Goal: Download file/media

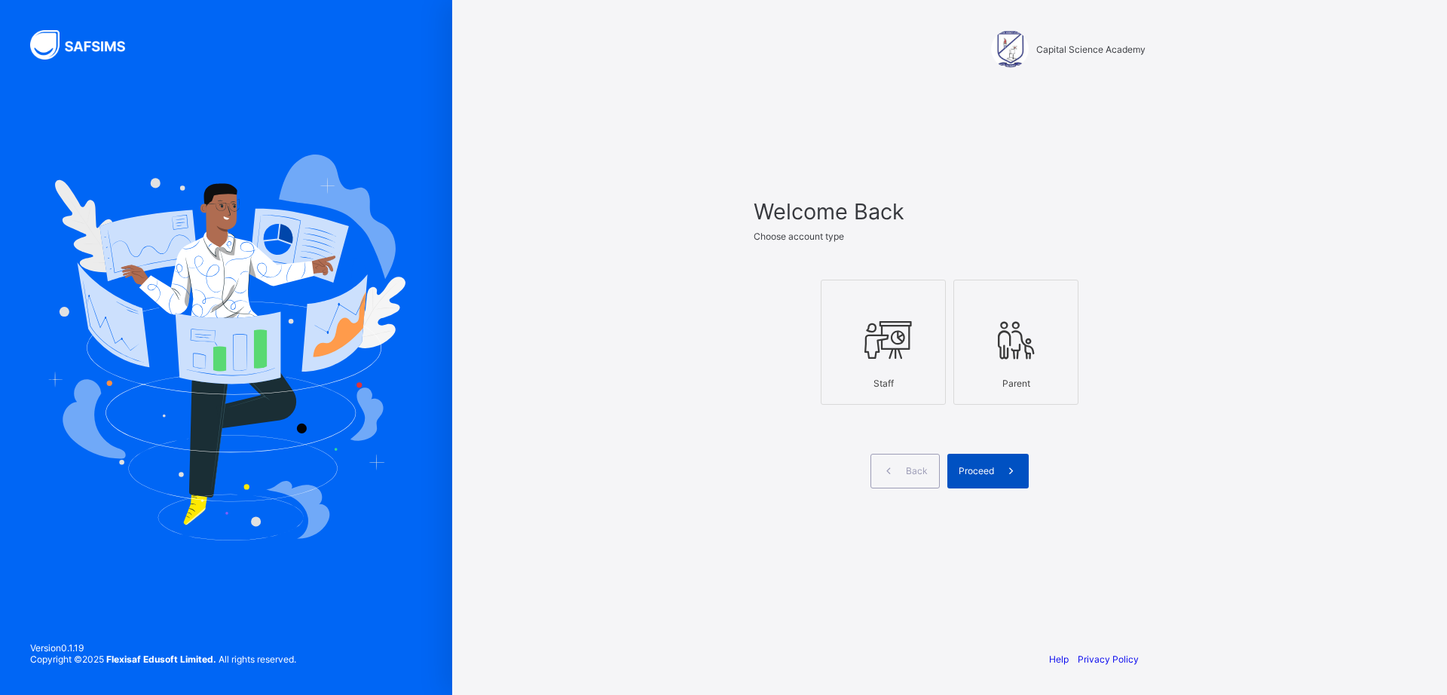
click at [968, 471] on span "Proceed" at bounding box center [975, 470] width 35 height 11
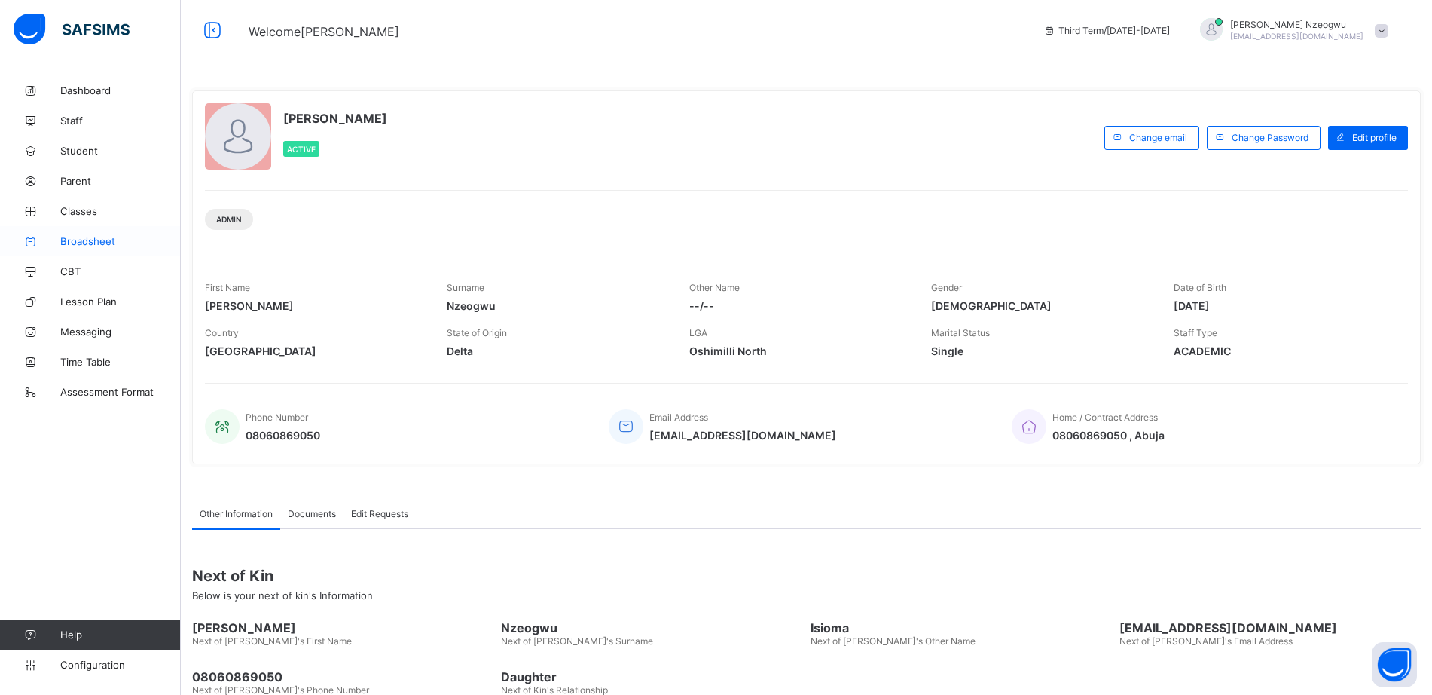
click at [89, 241] on span "Broadsheet" at bounding box center [120, 241] width 121 height 12
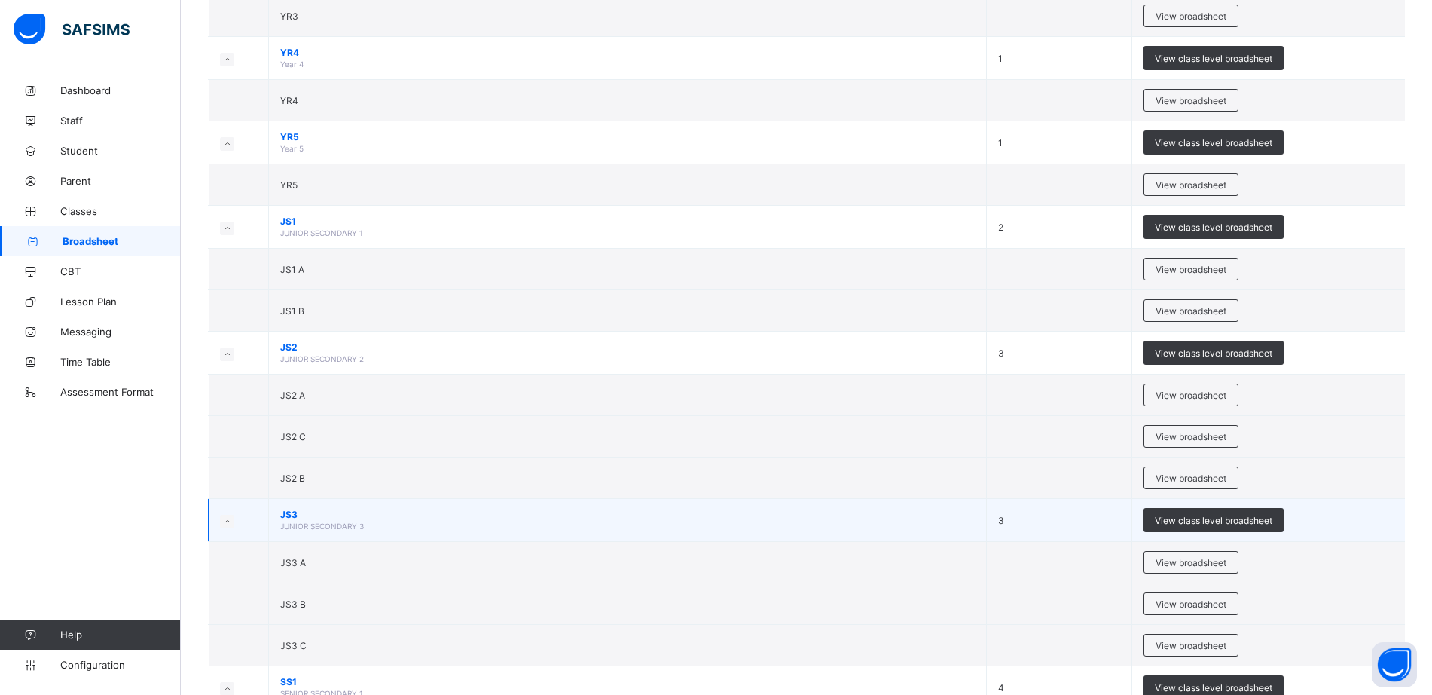
scroll to position [565, 0]
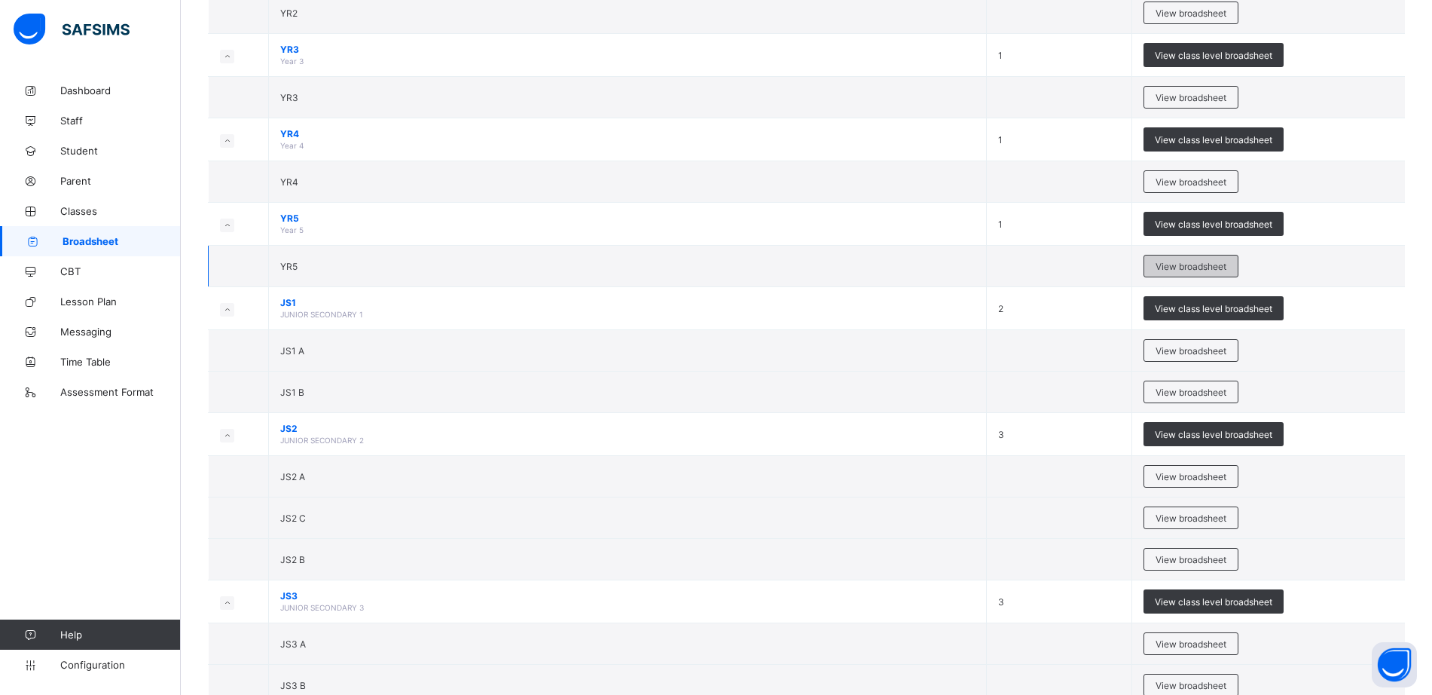
click at [1187, 266] on span "View broadsheet" at bounding box center [1191, 266] width 71 height 11
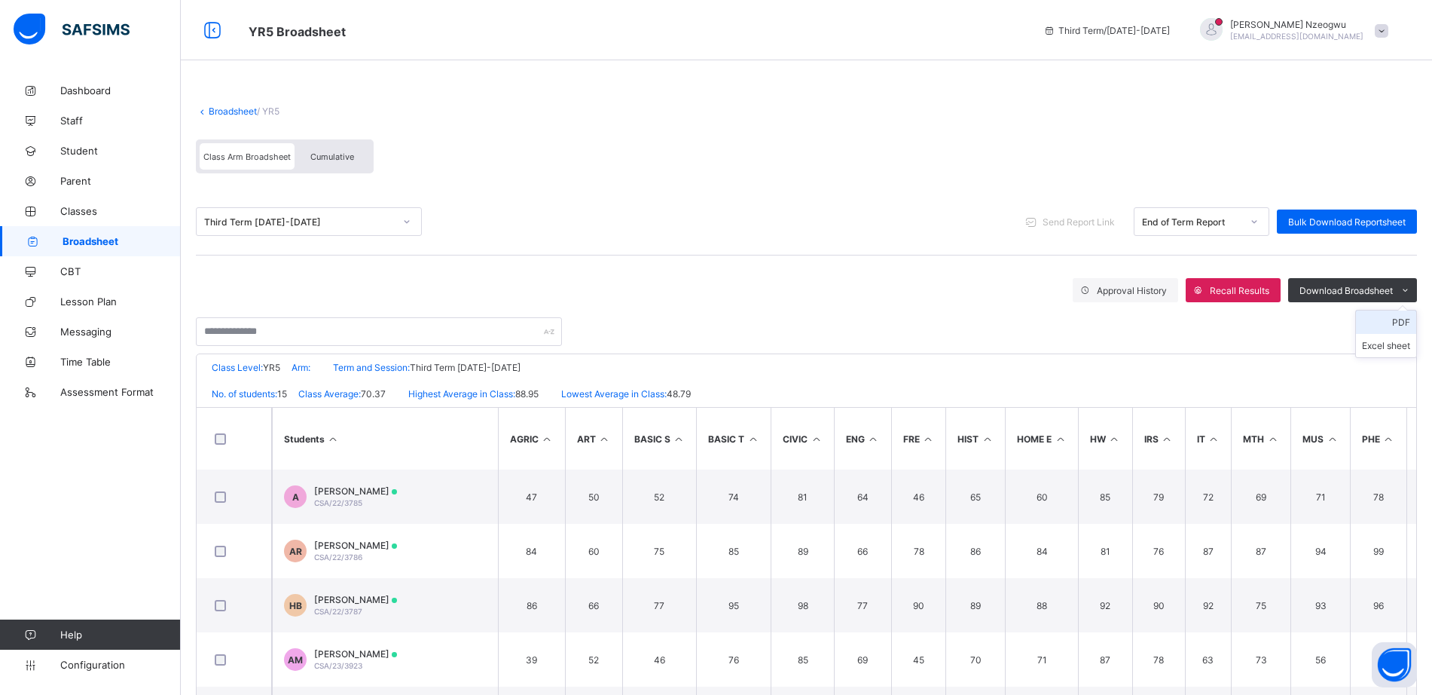
click at [1406, 325] on li "PDF" at bounding box center [1386, 321] width 60 height 23
drag, startPoint x: 1401, startPoint y: 322, endPoint x: 988, endPoint y: 310, distance: 413.0
click at [988, 310] on div at bounding box center [806, 324] width 1221 height 44
click at [1404, 323] on li "PDF" at bounding box center [1386, 321] width 60 height 23
click at [225, 114] on link "Broadsheet" at bounding box center [233, 110] width 48 height 11
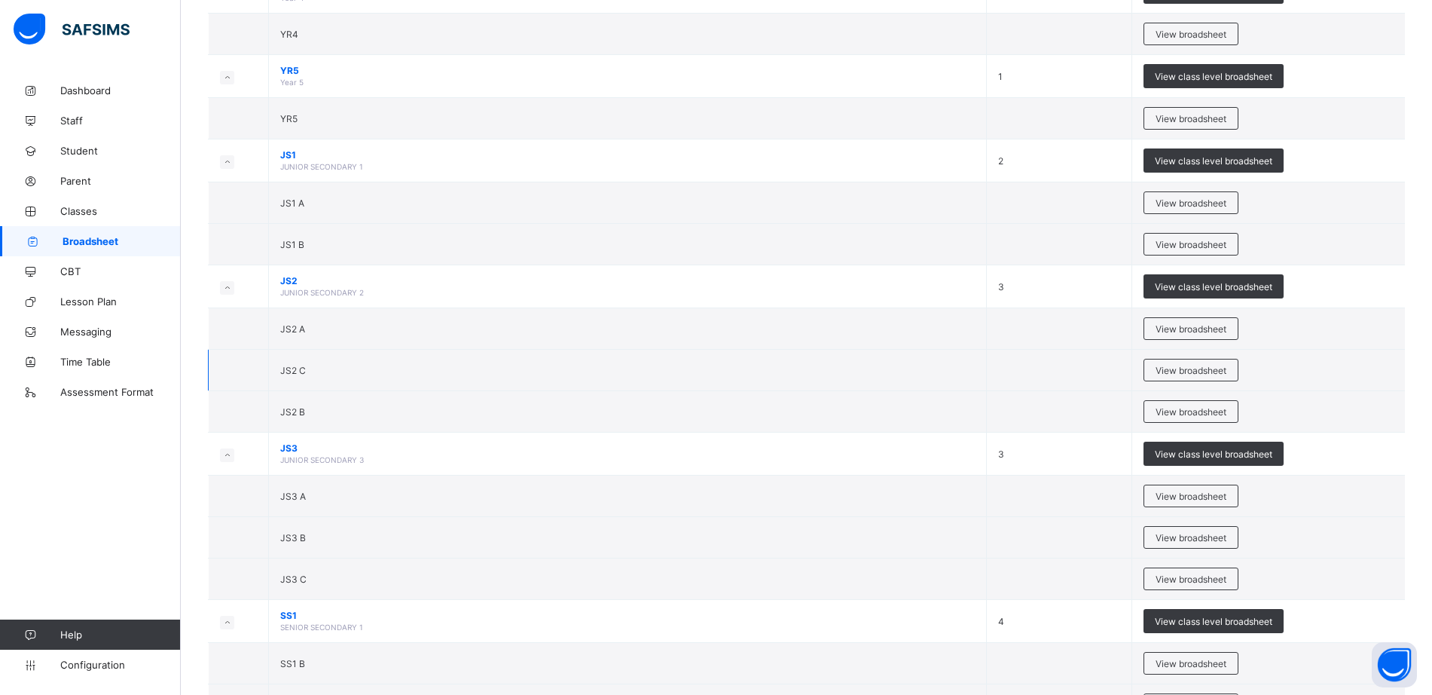
scroll to position [753, 0]
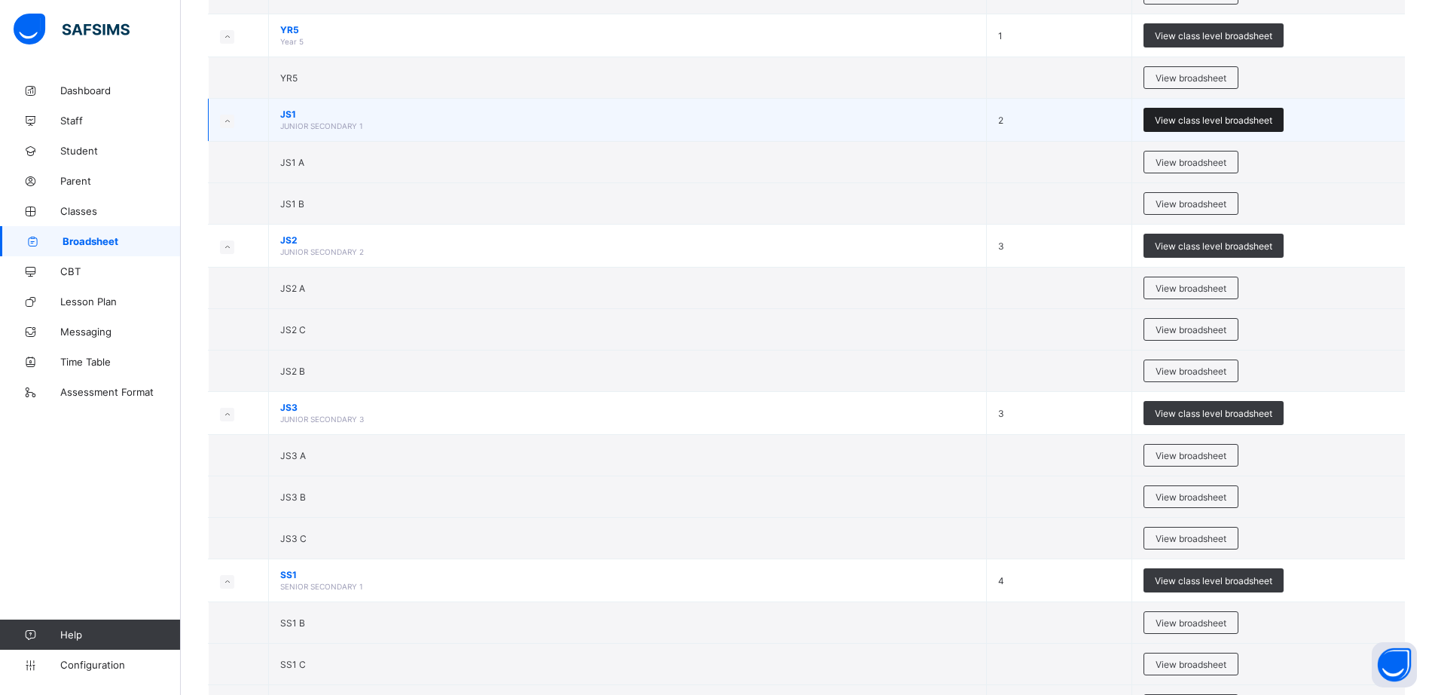
click at [1187, 124] on span "View class level broadsheet" at bounding box center [1214, 120] width 118 height 11
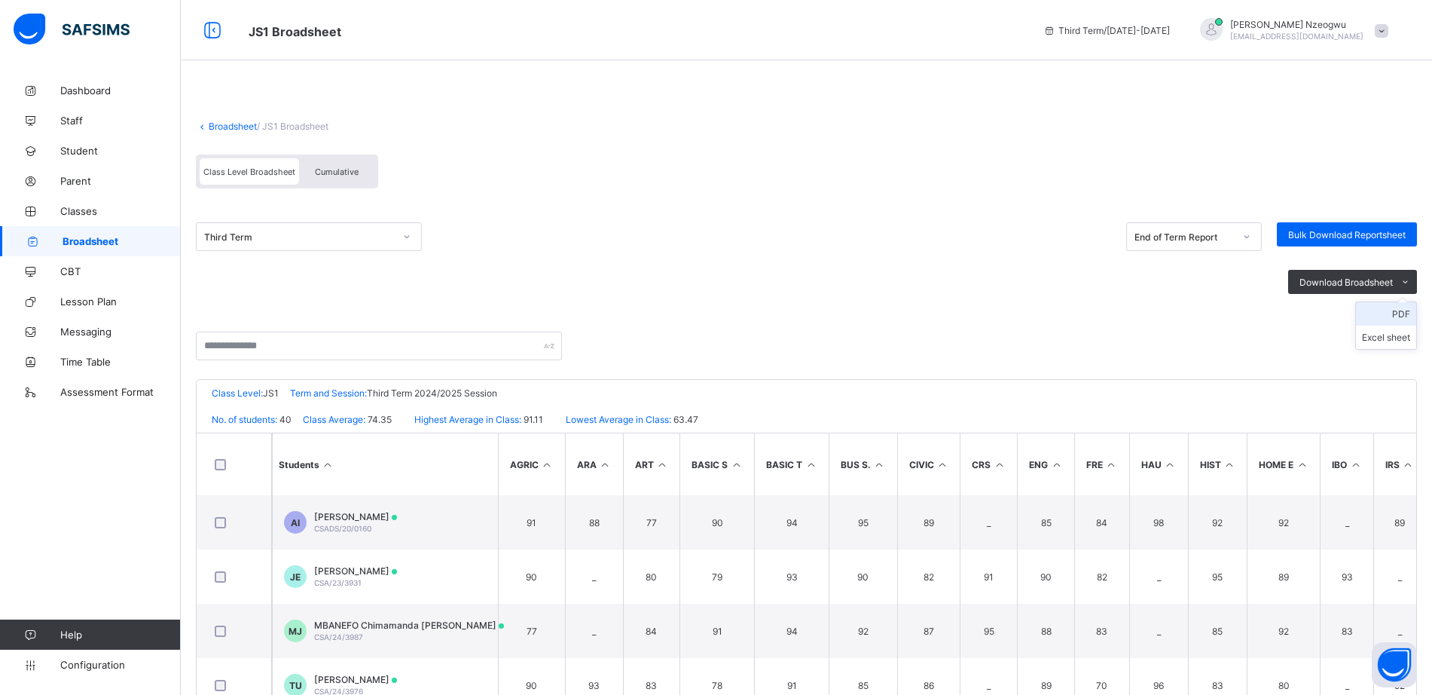
click at [1415, 317] on li "PDF" at bounding box center [1386, 313] width 60 height 23
click at [238, 130] on link "Broadsheet" at bounding box center [233, 126] width 48 height 11
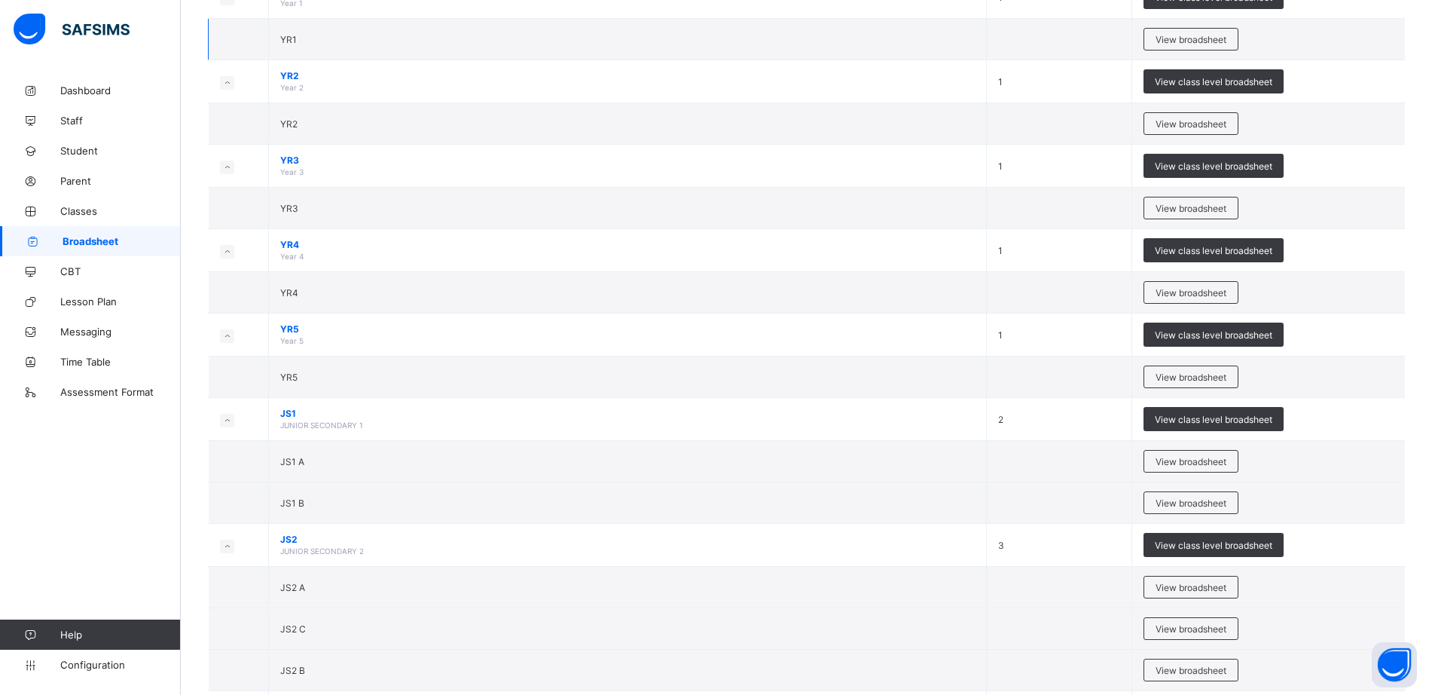
scroll to position [565, 0]
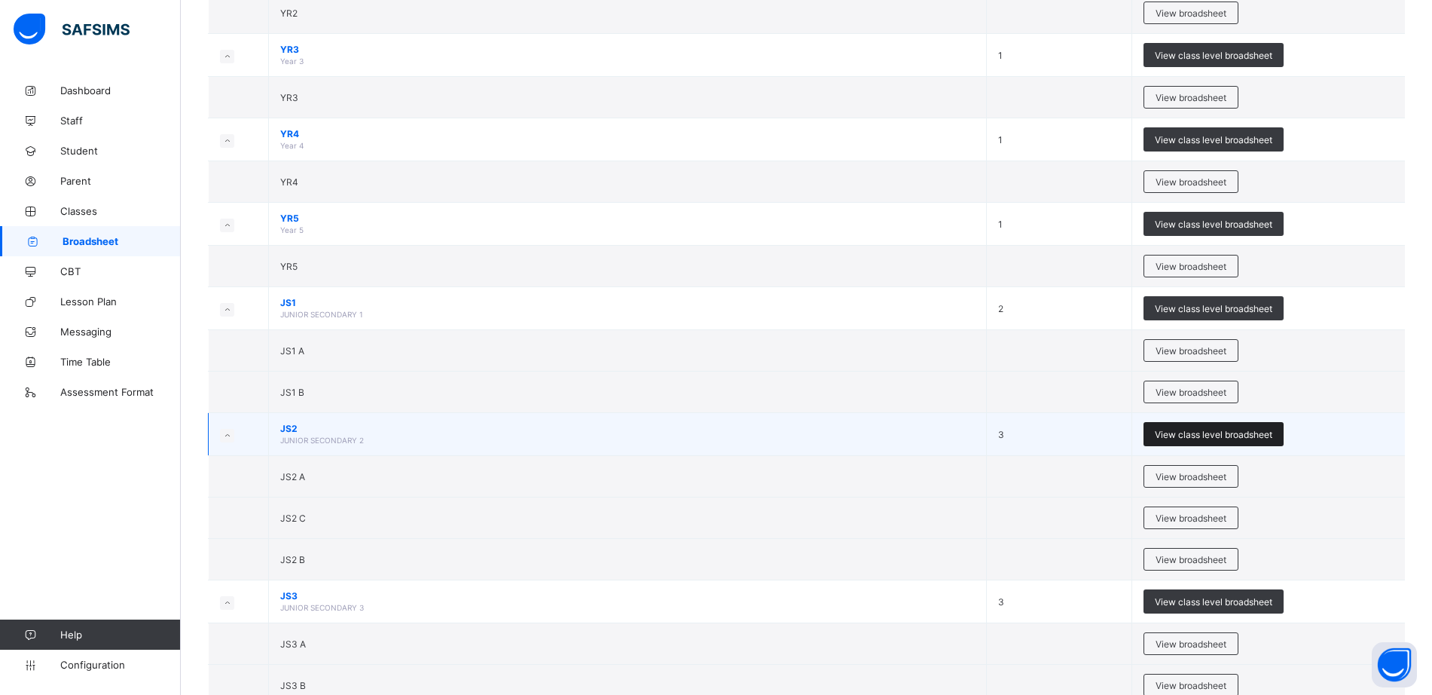
click at [1177, 433] on span "View class level broadsheet" at bounding box center [1214, 434] width 118 height 11
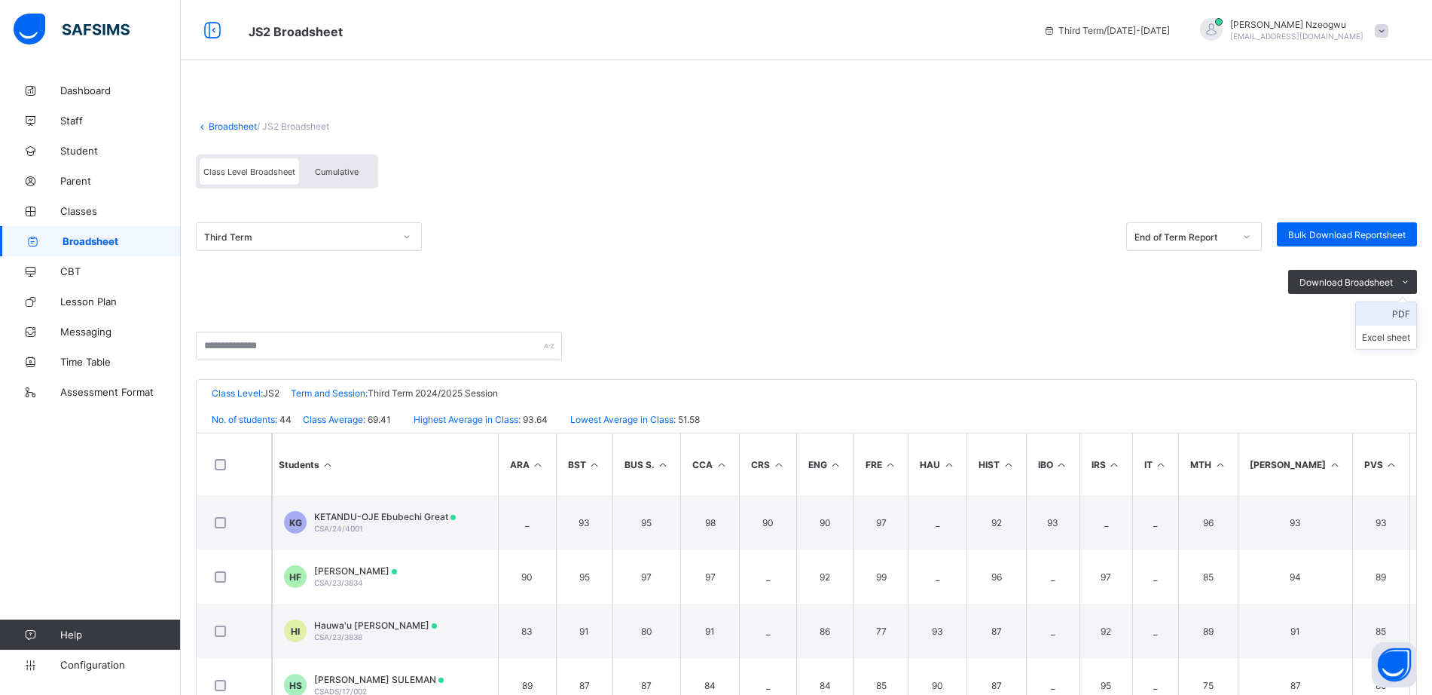
click at [1404, 315] on li "PDF" at bounding box center [1386, 313] width 60 height 23
click at [234, 125] on link "Broadsheet" at bounding box center [233, 126] width 48 height 11
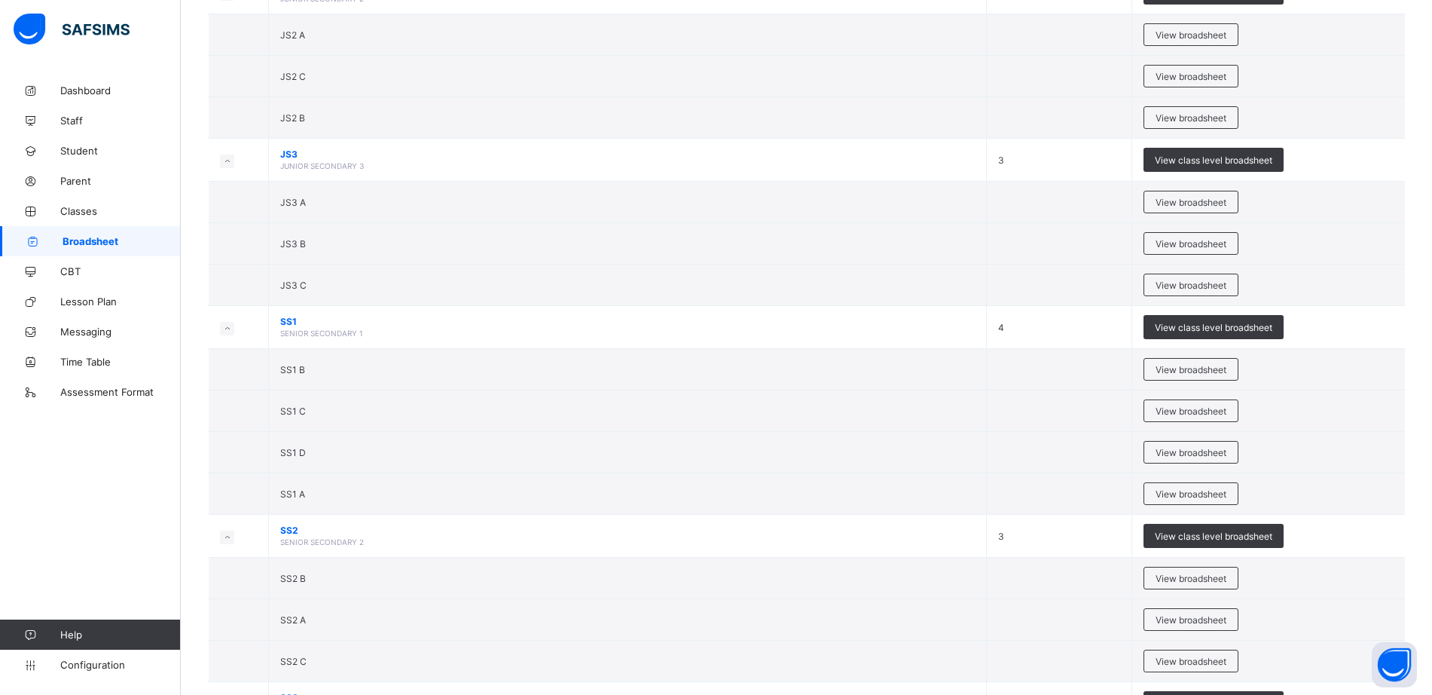
scroll to position [1036, 0]
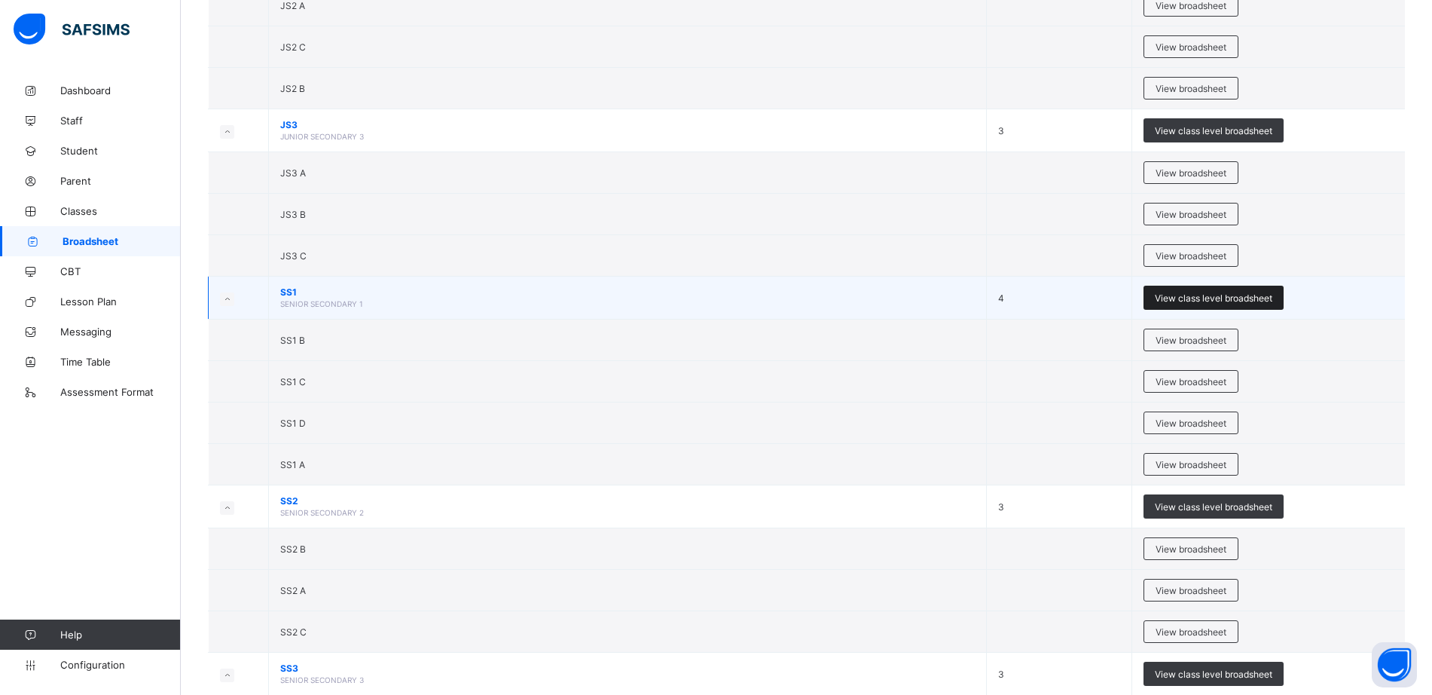
click at [1184, 296] on span "View class level broadsheet" at bounding box center [1214, 297] width 118 height 11
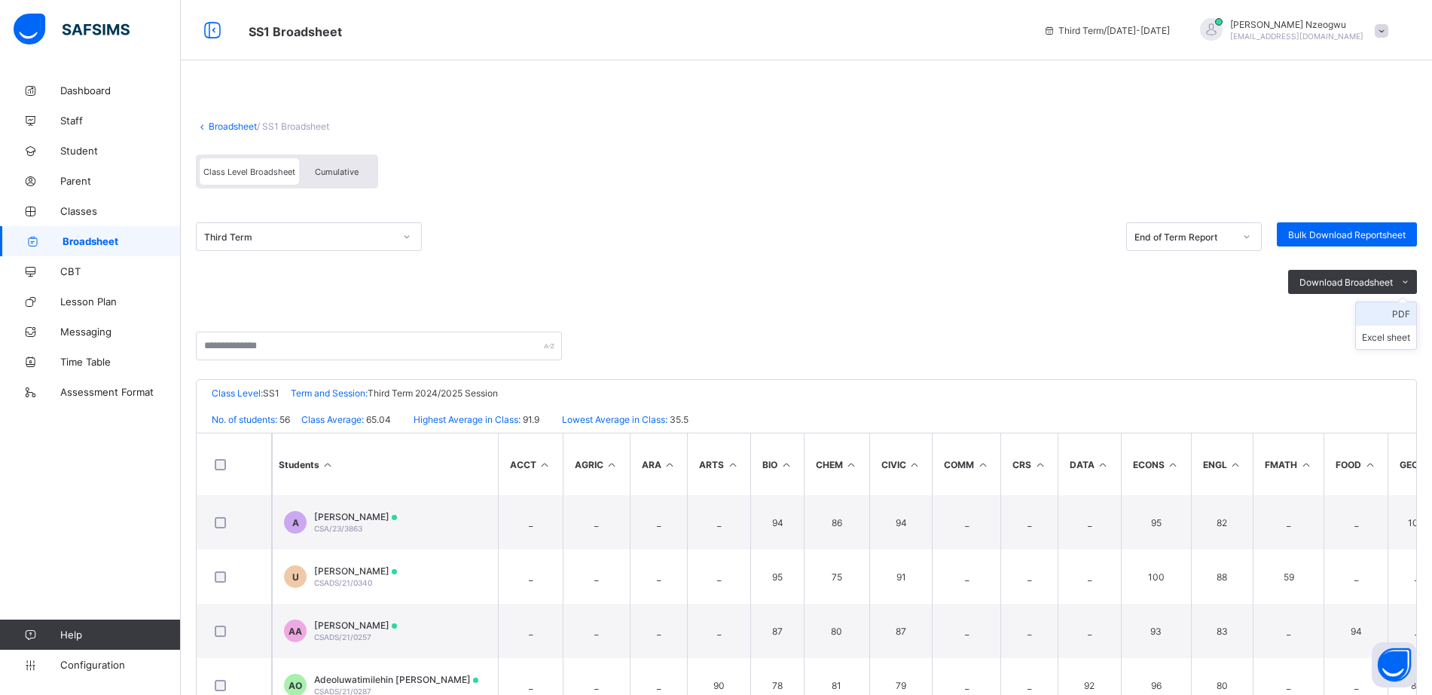
click at [1406, 314] on li "PDF" at bounding box center [1386, 313] width 60 height 23
click at [238, 128] on link "Broadsheet" at bounding box center [233, 126] width 48 height 11
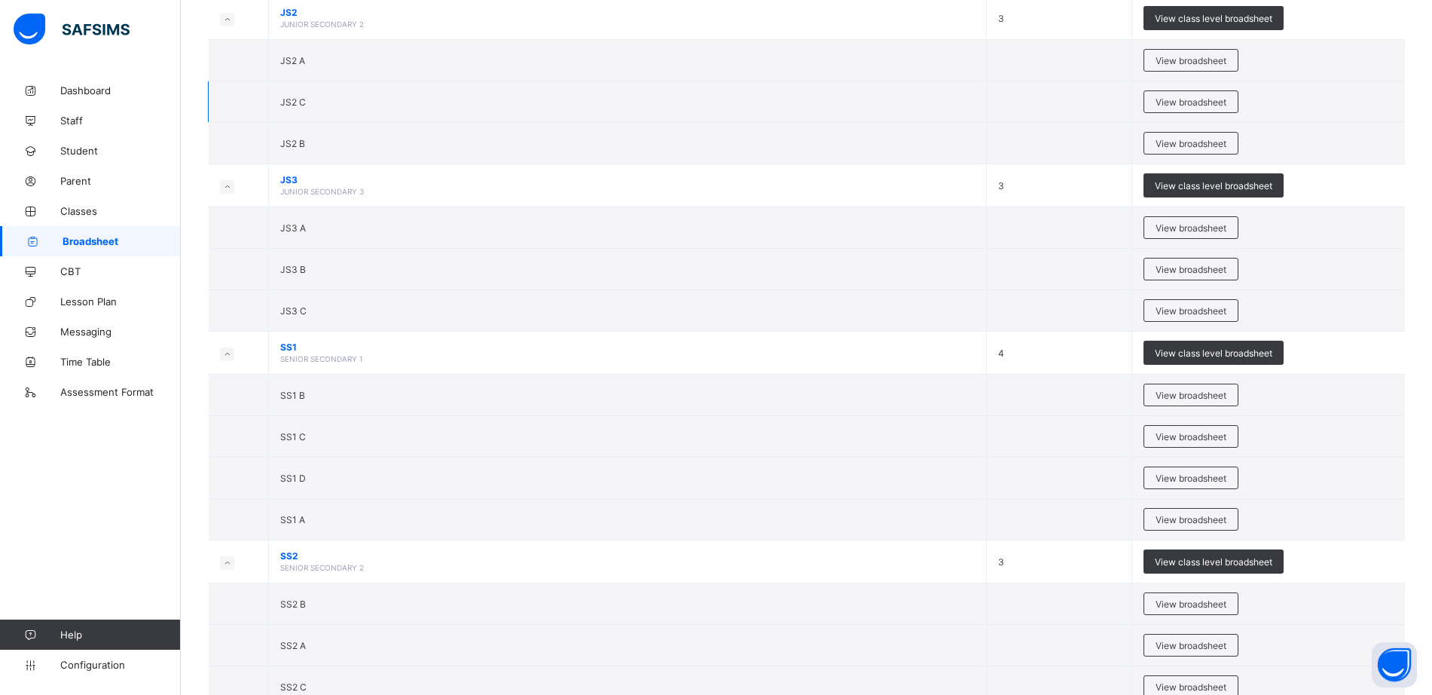
scroll to position [1130, 0]
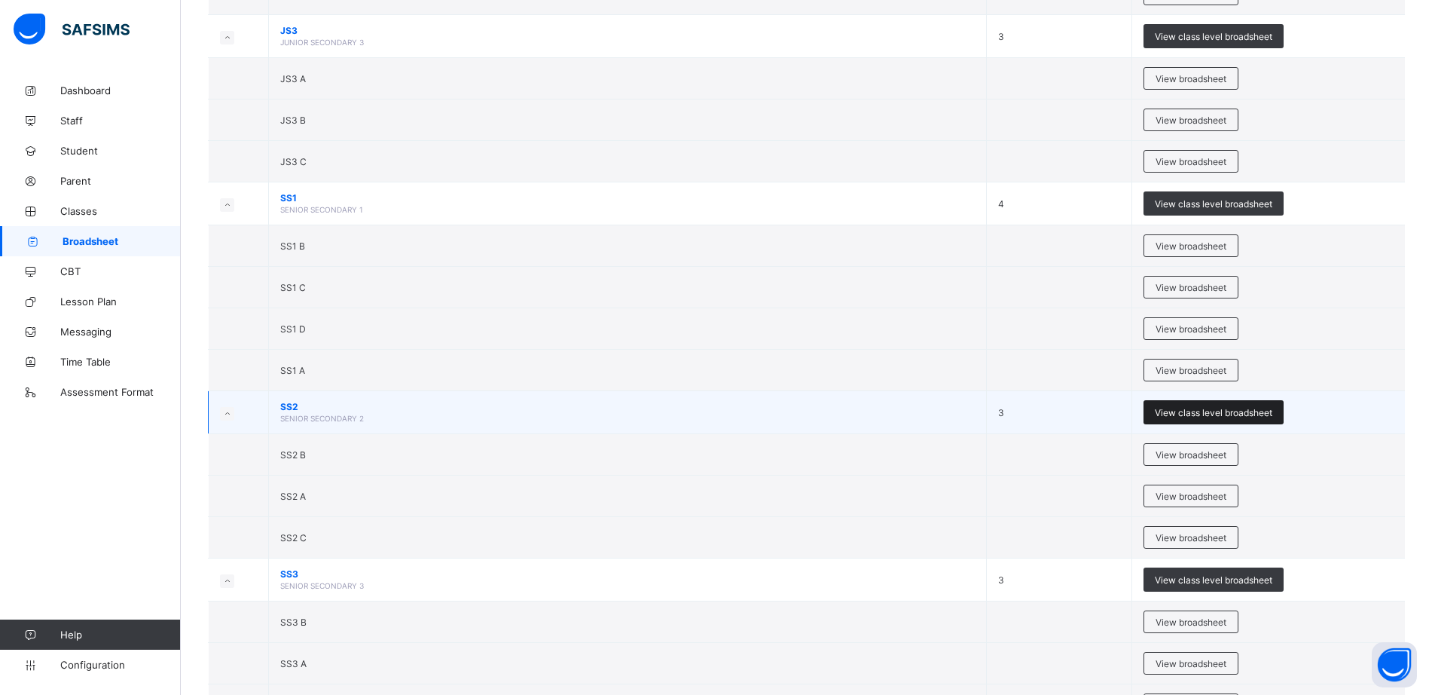
click at [1175, 412] on span "View class level broadsheet" at bounding box center [1214, 412] width 118 height 11
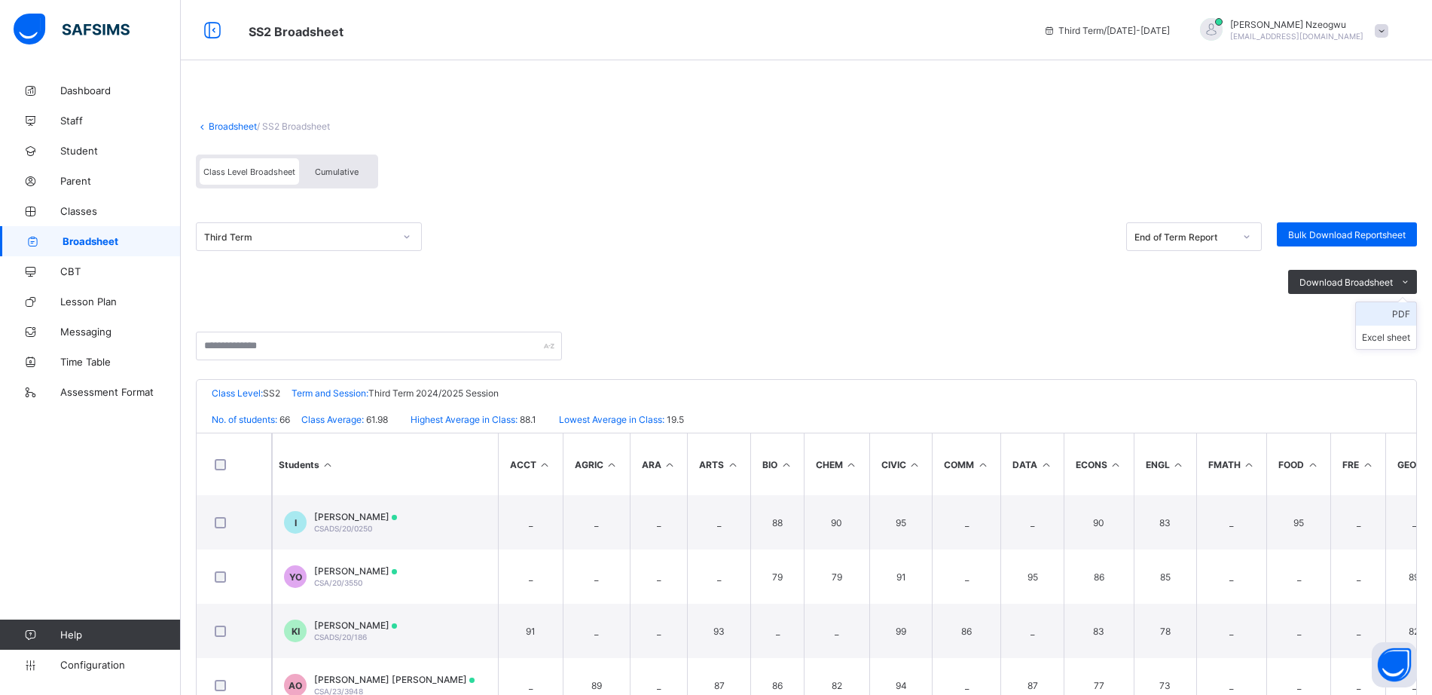
click at [1416, 313] on li "PDF" at bounding box center [1386, 313] width 60 height 23
click at [754, 212] on div "Third Term End of Term Report Bulk Download Reportsheet Download Broadsheet PDF…" at bounding box center [806, 267] width 1221 height 128
